Goal: Task Accomplishment & Management: Use online tool/utility

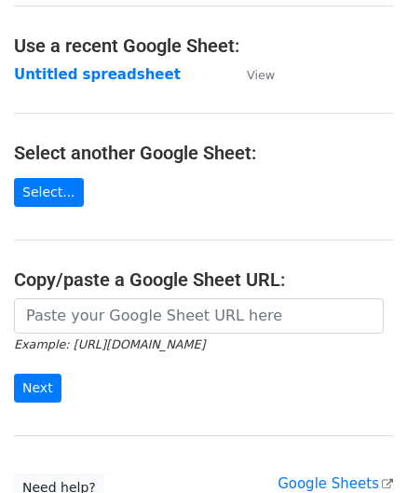
scroll to position [93, 0]
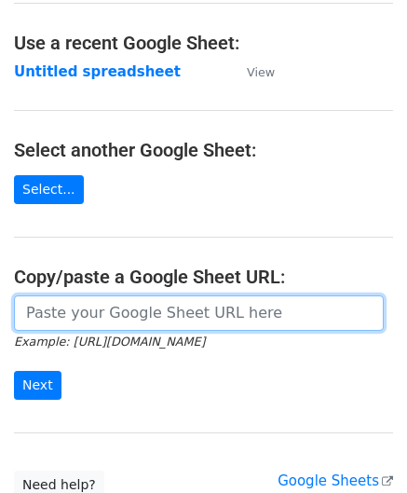
click at [88, 319] on input "url" at bounding box center [199, 313] width 370 height 35
paste input "[URL][DOMAIN_NAME]"
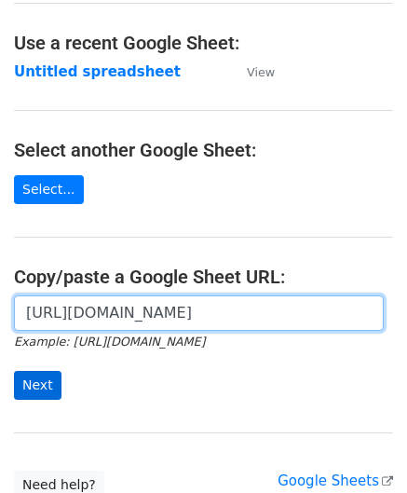
type input "[URL][DOMAIN_NAME]"
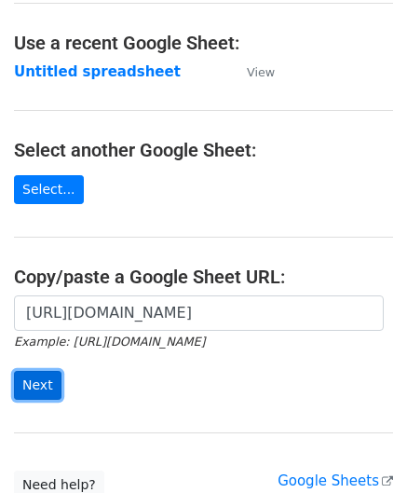
scroll to position [0, 0]
click at [49, 379] on input "Next" at bounding box center [38, 385] width 48 height 29
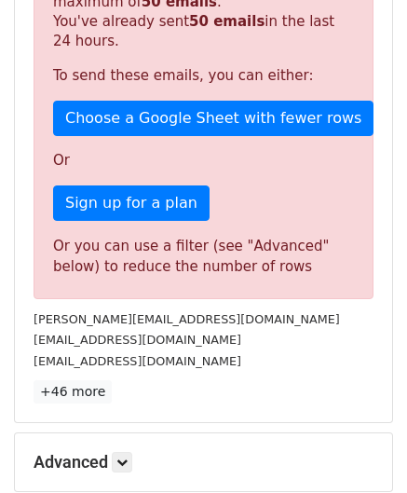
scroll to position [629, 0]
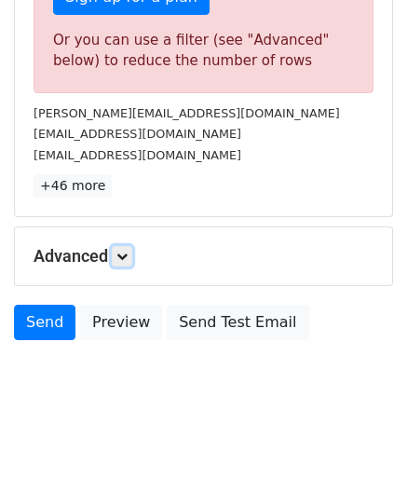
drag, startPoint x: 125, startPoint y: 251, endPoint x: 129, endPoint y: 264, distance: 13.6
click at [125, 251] on icon at bounding box center [122, 256] width 11 height 11
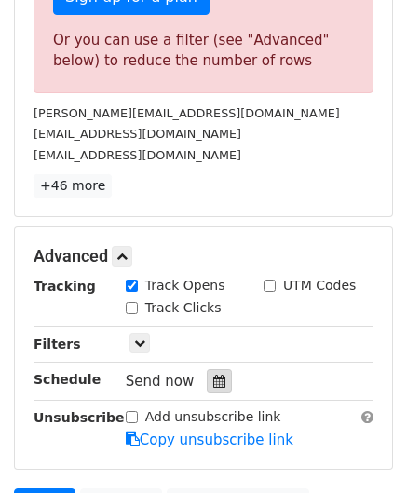
click at [214, 375] on icon at bounding box center [220, 381] width 12 height 13
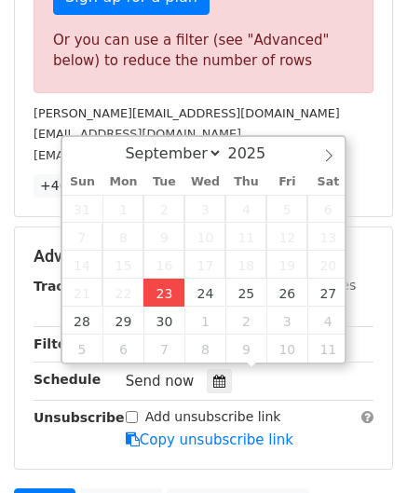
type input "2025-09-23 12:00"
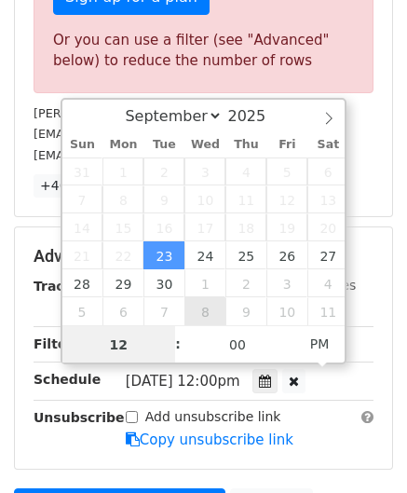
paste input "4"
type input "4"
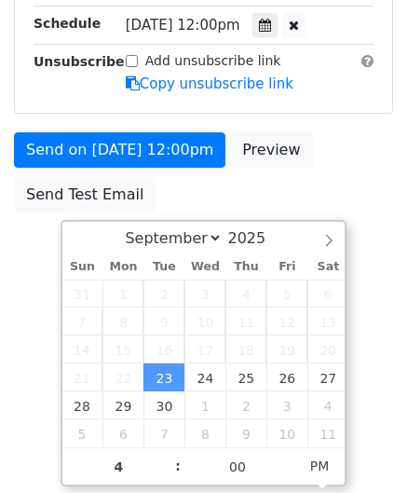
type input "2025-09-23 16:00"
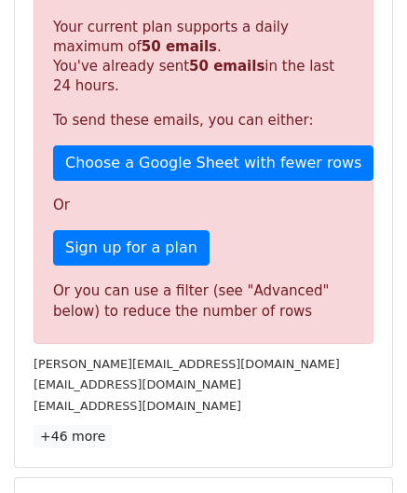
scroll to position [855, 0]
